Goal: Transaction & Acquisition: Purchase product/service

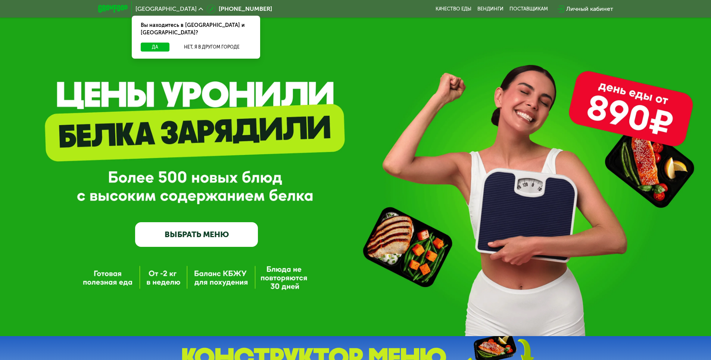
click at [218, 240] on link "ВЫБРАТЬ МЕНЮ" at bounding box center [196, 234] width 123 height 25
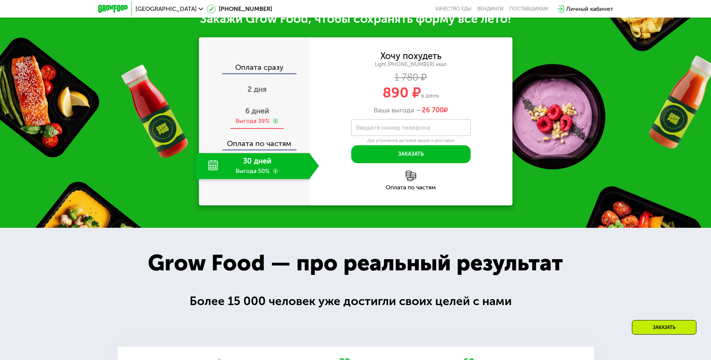
scroll to position [834, 0]
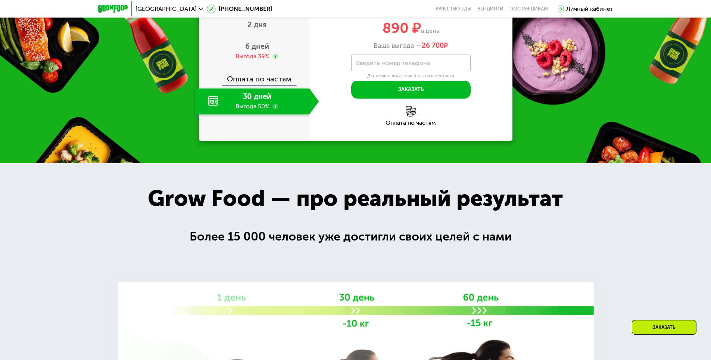
click at [258, 115] on div "30 дней Выгода 50%" at bounding box center [252, 101] width 114 height 26
drag, startPoint x: 433, startPoint y: 110, endPoint x: 453, endPoint y: 111, distance: 20.9
click at [453, 50] on div "Ваша выгода — 26 700 ₽" at bounding box center [410, 46] width 203 height 8
click at [492, 141] on div "Хочу похудеть Light [PHONE_NUMBER] ккал 1 780 ₽ 890 ₽ в день Ваша выгода — 26 7…" at bounding box center [410, 57] width 203 height 168
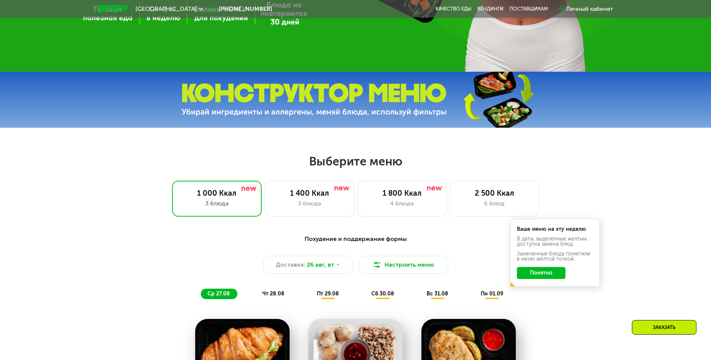
scroll to position [386, 0]
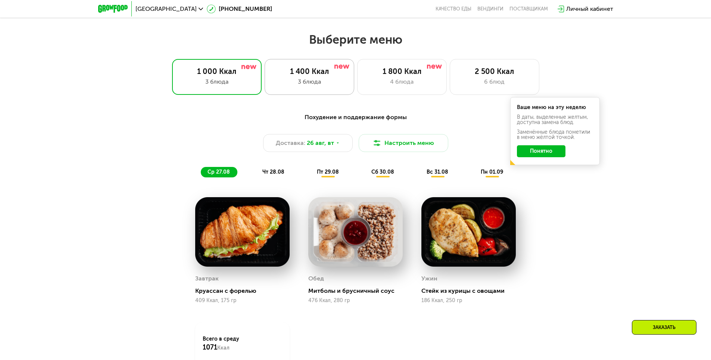
click at [340, 82] on div "3 блюда" at bounding box center [309, 81] width 74 height 9
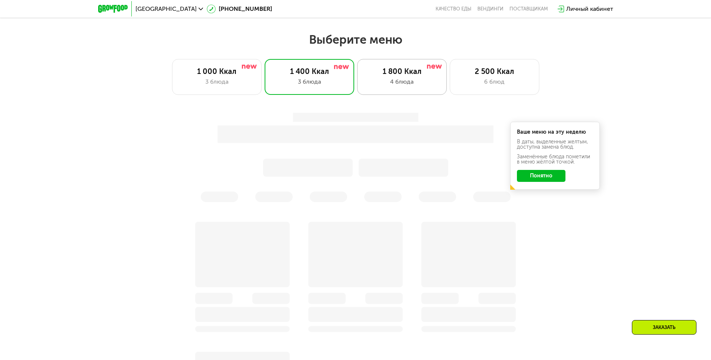
click at [450, 91] on div "1 800 Ккал 4 блюда" at bounding box center [495, 77] width 90 height 36
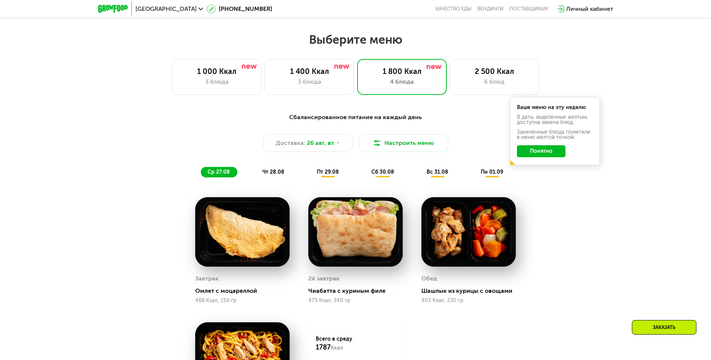
click at [538, 177] on div "Сбалансированное питание на каждый день Доставка: [DATE] Настроить меню ср 27.0…" at bounding box center [356, 145] width 442 height 65
click at [476, 76] on div "2 500 Ккал" at bounding box center [495, 71] width 74 height 9
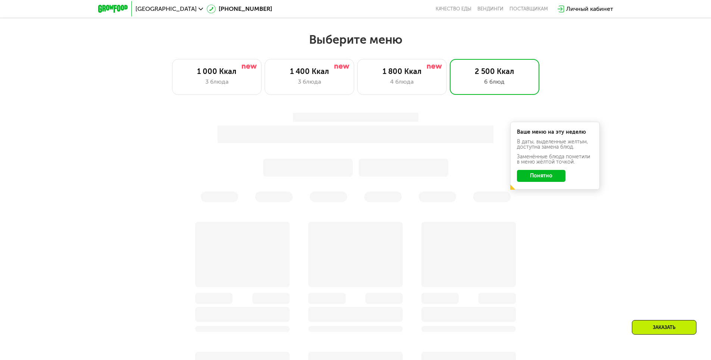
scroll to position [423, 0]
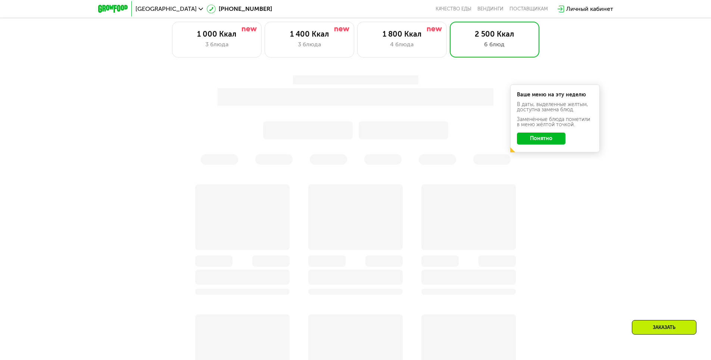
click at [544, 140] on button "Понятно" at bounding box center [541, 138] width 49 height 12
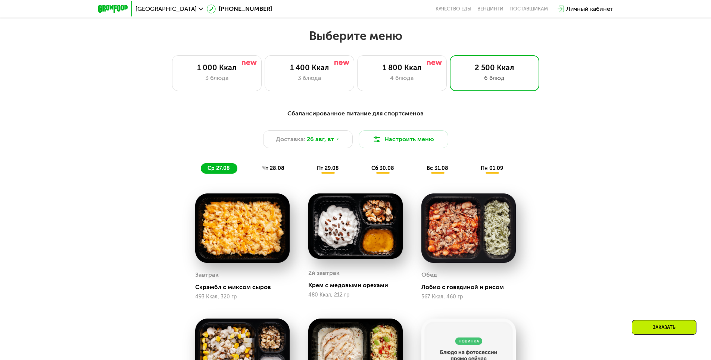
scroll to position [349, 0]
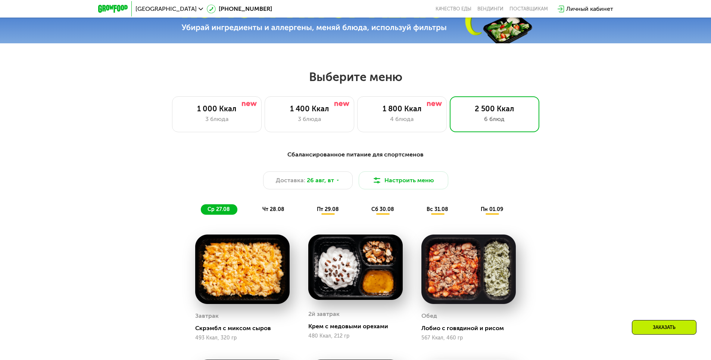
click at [277, 209] on span "чт 28.08" at bounding box center [273, 209] width 22 height 6
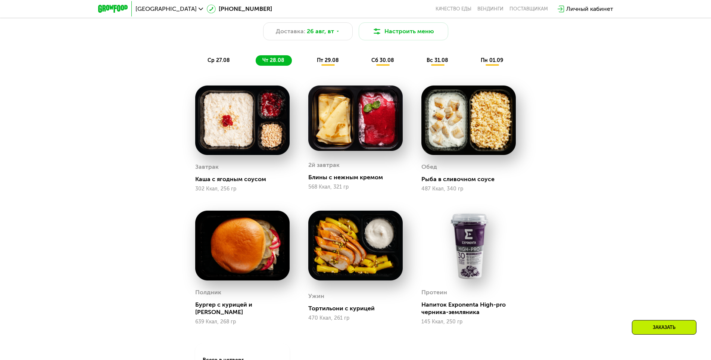
scroll to position [498, 0]
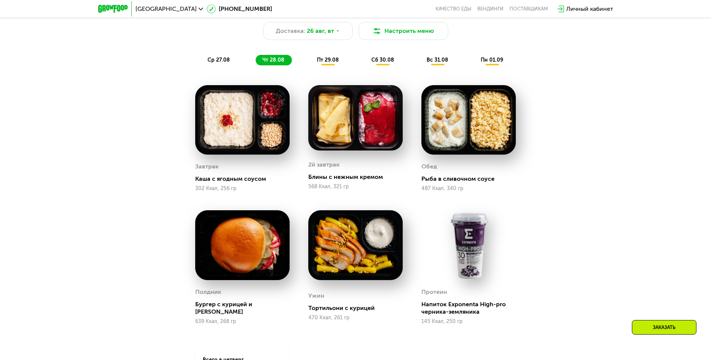
click at [324, 63] on span "пт 29.08" at bounding box center [328, 60] width 22 height 6
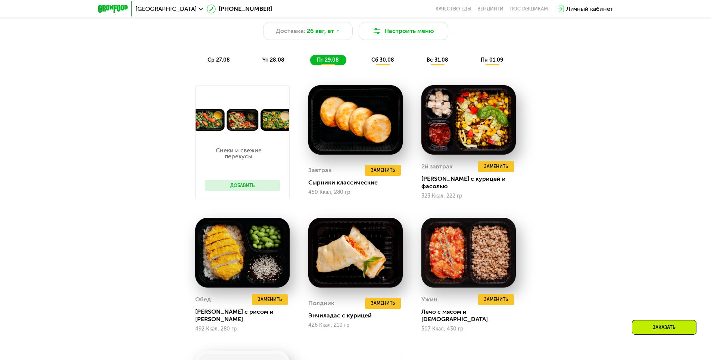
click at [255, 188] on button "Добавить" at bounding box center [242, 185] width 75 height 11
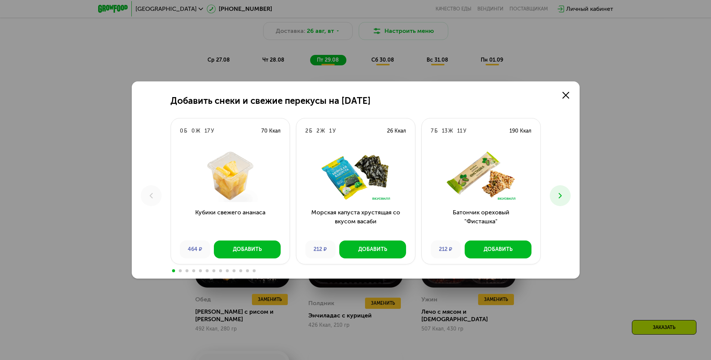
click at [559, 194] on icon at bounding box center [560, 195] width 9 height 9
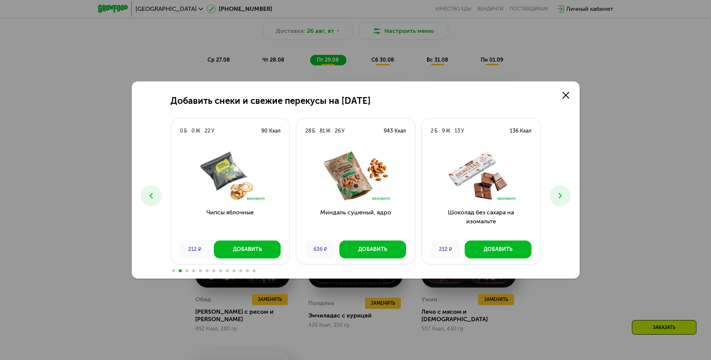
click at [559, 194] on icon at bounding box center [560, 195] width 9 height 9
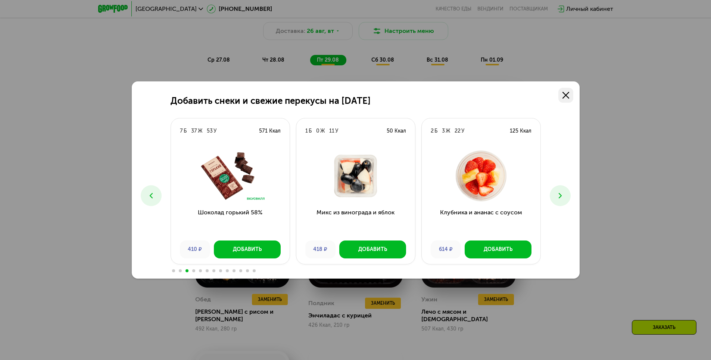
click at [562, 98] on link at bounding box center [565, 95] width 15 height 15
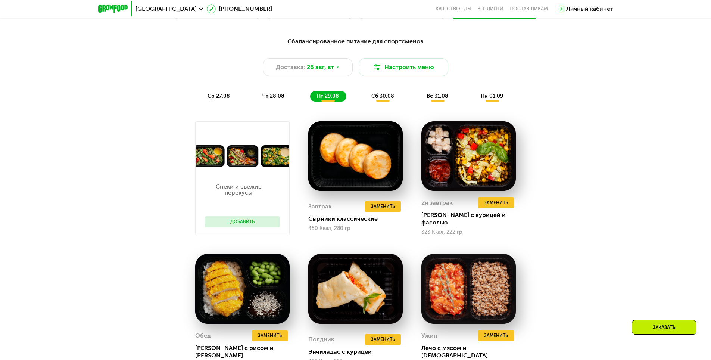
scroll to position [461, 0]
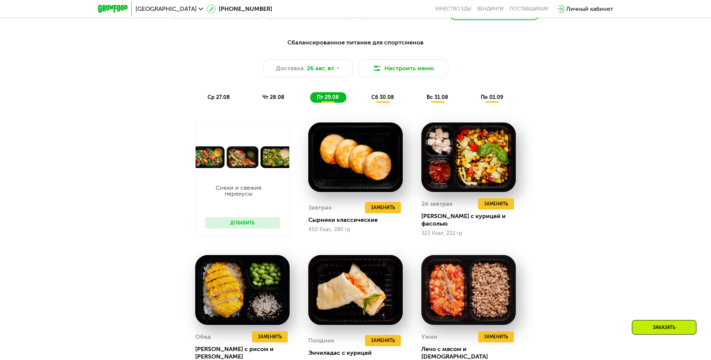
click at [436, 100] on span "вс 31.08" at bounding box center [438, 97] width 22 height 6
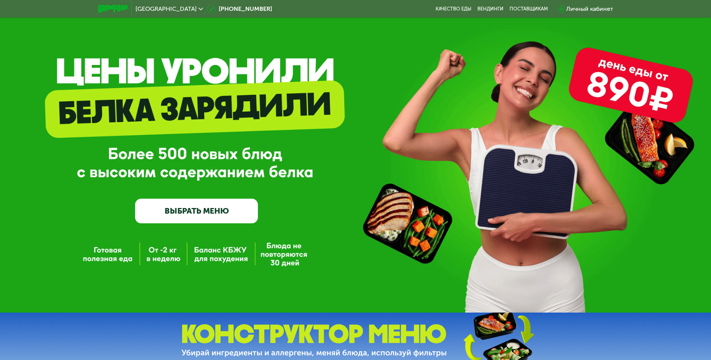
scroll to position [13, 0]
